Goal: Information Seeking & Learning: Understand process/instructions

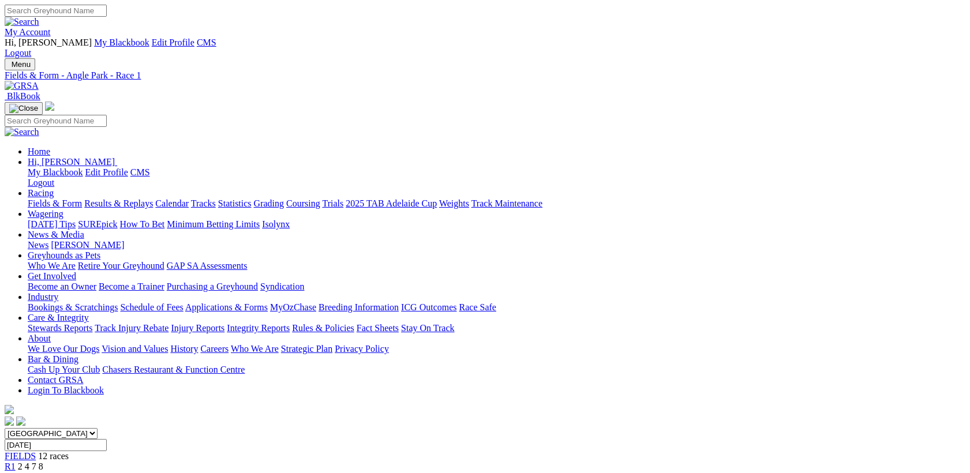
click at [89, 313] on link "Care & Integrity" at bounding box center [58, 318] width 61 height 10
click at [437, 198] on link "2025 TAB Adelaide Cup" at bounding box center [391, 203] width 91 height 10
click at [58, 292] on link "Industry" at bounding box center [43, 297] width 31 height 10
click at [89, 313] on link "Care & Integrity" at bounding box center [58, 318] width 61 height 10
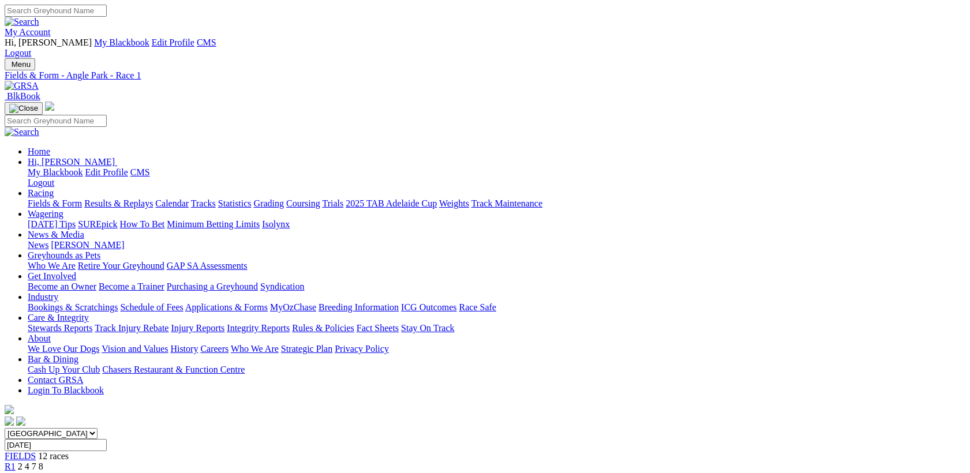
click at [89, 313] on link "Care & Integrity" at bounding box center [58, 318] width 61 height 10
click at [354, 323] on link "Rules & Policies" at bounding box center [323, 328] width 62 height 10
click at [89, 313] on link "Care & Integrity" at bounding box center [58, 318] width 61 height 10
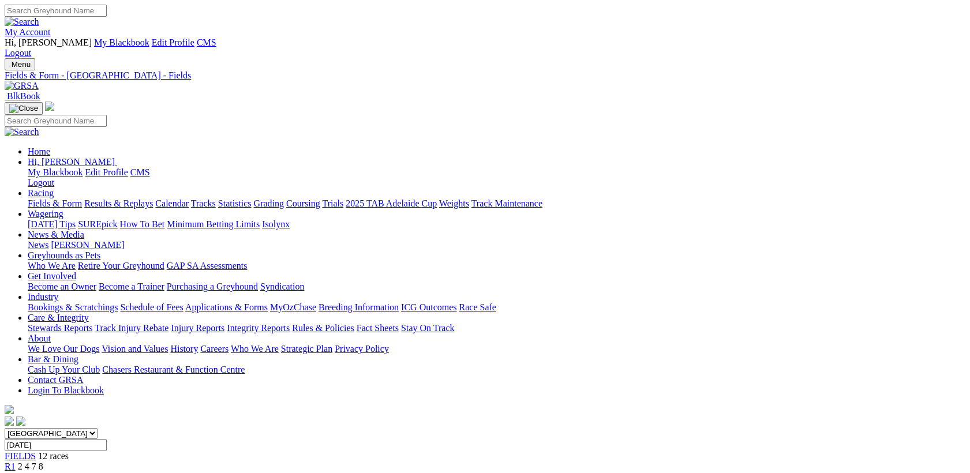
click at [354, 323] on link "Rules & Policies" at bounding box center [323, 328] width 62 height 10
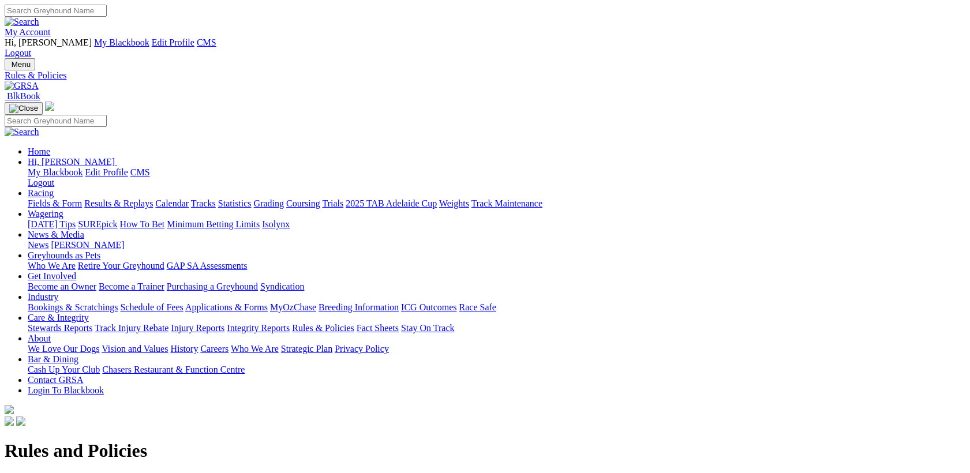
click at [310, 428] on div "Rules and Policies Greyhound Racing SA is committed to governing greyhound raci…" at bounding box center [485, 472] width 961 height 88
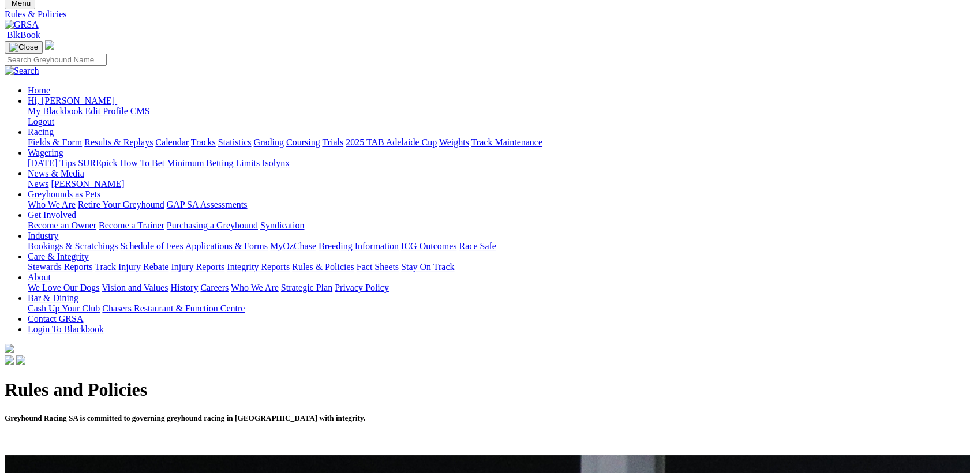
scroll to position [77, 0]
